Goal: Transaction & Acquisition: Obtain resource

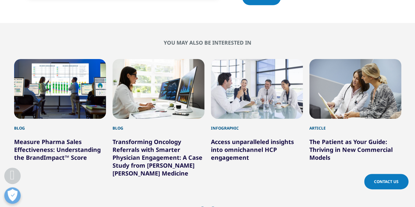
scroll to position [1082, 0]
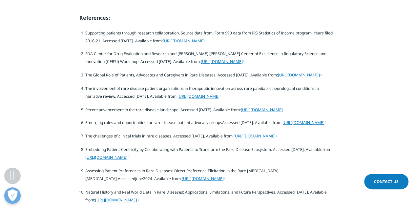
scroll to position [1377, 0]
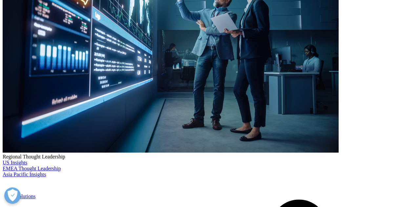
scroll to position [164, 0]
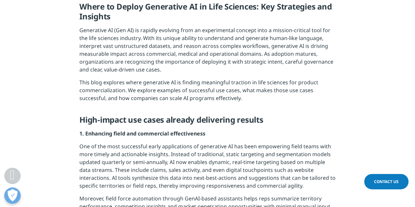
scroll to position [164, 0]
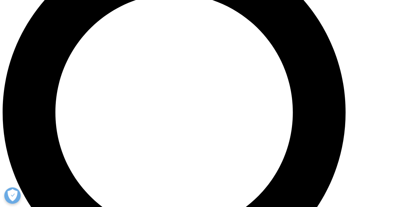
scroll to position [492, 0]
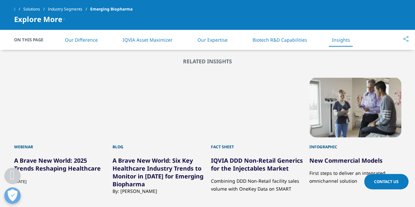
scroll to position [1934, 0]
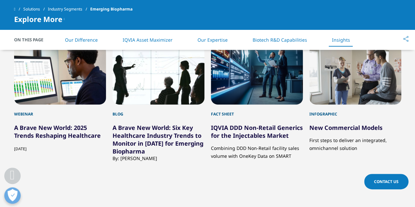
click at [284, 131] on link "IQVIA DDD Non-Retail Generics for the Injectables Market" at bounding box center [257, 132] width 92 height 16
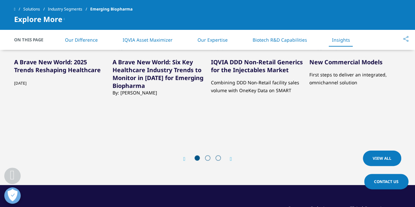
scroll to position [1967, 0]
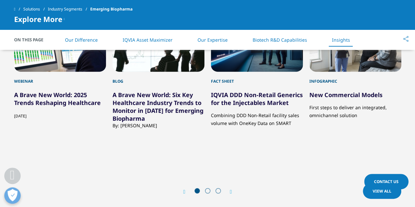
click at [232, 190] on icon "Next slide" at bounding box center [231, 191] width 2 height 5
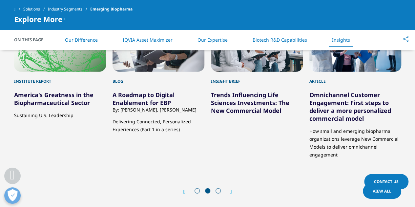
click at [346, 133] on p "How small and emerging biopharma organizations leverage New Commercial Models t…" at bounding box center [355, 140] width 92 height 36
click at [357, 96] on link "Omnichannel Customer Engagement: First steps to deliver a more personalized com…" at bounding box center [350, 106] width 82 height 31
click at [228, 188] on div "Next" at bounding box center [227, 191] width 9 height 6
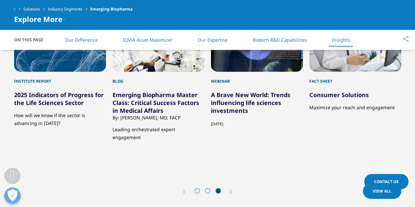
click at [161, 99] on link "Emerging Biopharma Master Class: Critical Success Factors in Medical Affairs" at bounding box center [155, 103] width 87 height 24
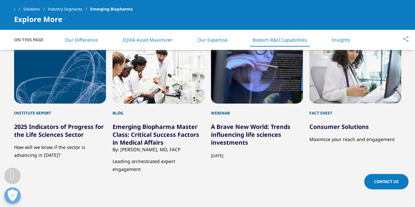
scroll to position [1868, 0]
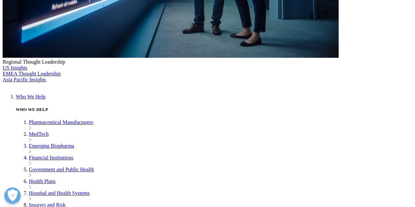
scroll to position [262, 0]
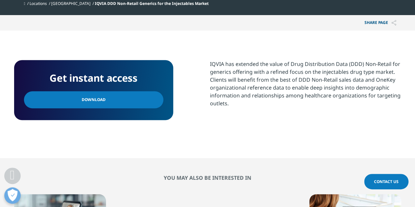
click at [84, 104] on link "Download" at bounding box center [93, 99] width 139 height 17
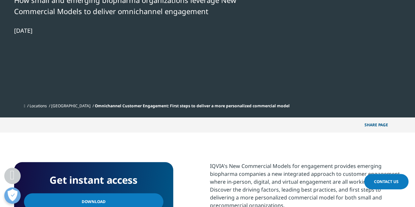
scroll to position [295, 0]
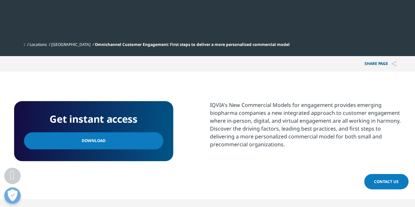
click at [103, 142] on link "Download" at bounding box center [93, 140] width 139 height 17
